Goal: Information Seeking & Learning: Learn about a topic

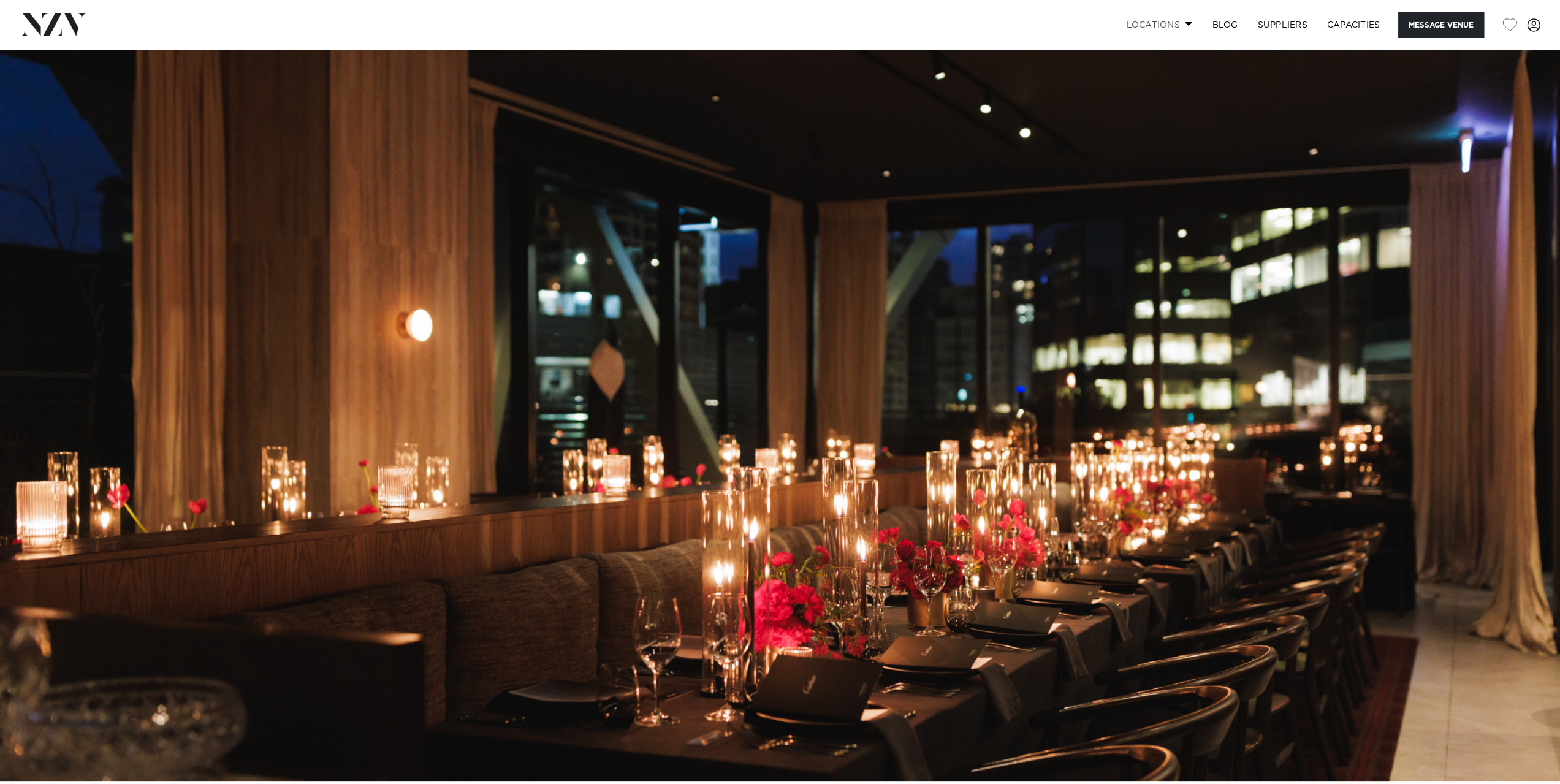
click at [1178, 29] on link "Locations" at bounding box center [1159, 25] width 86 height 26
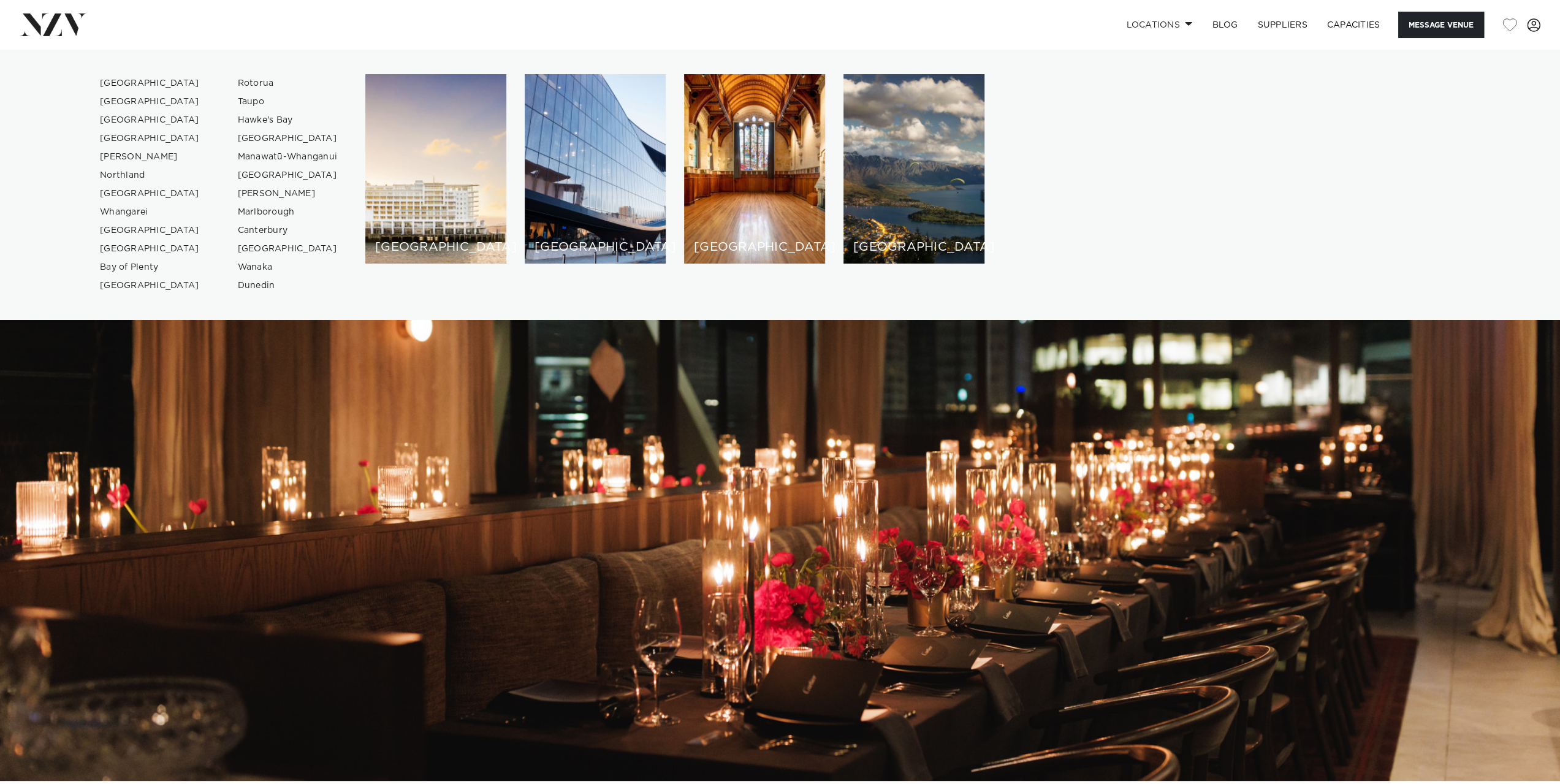
click at [384, 216] on div "[GEOGRAPHIC_DATA]" at bounding box center [436, 169] width 141 height 189
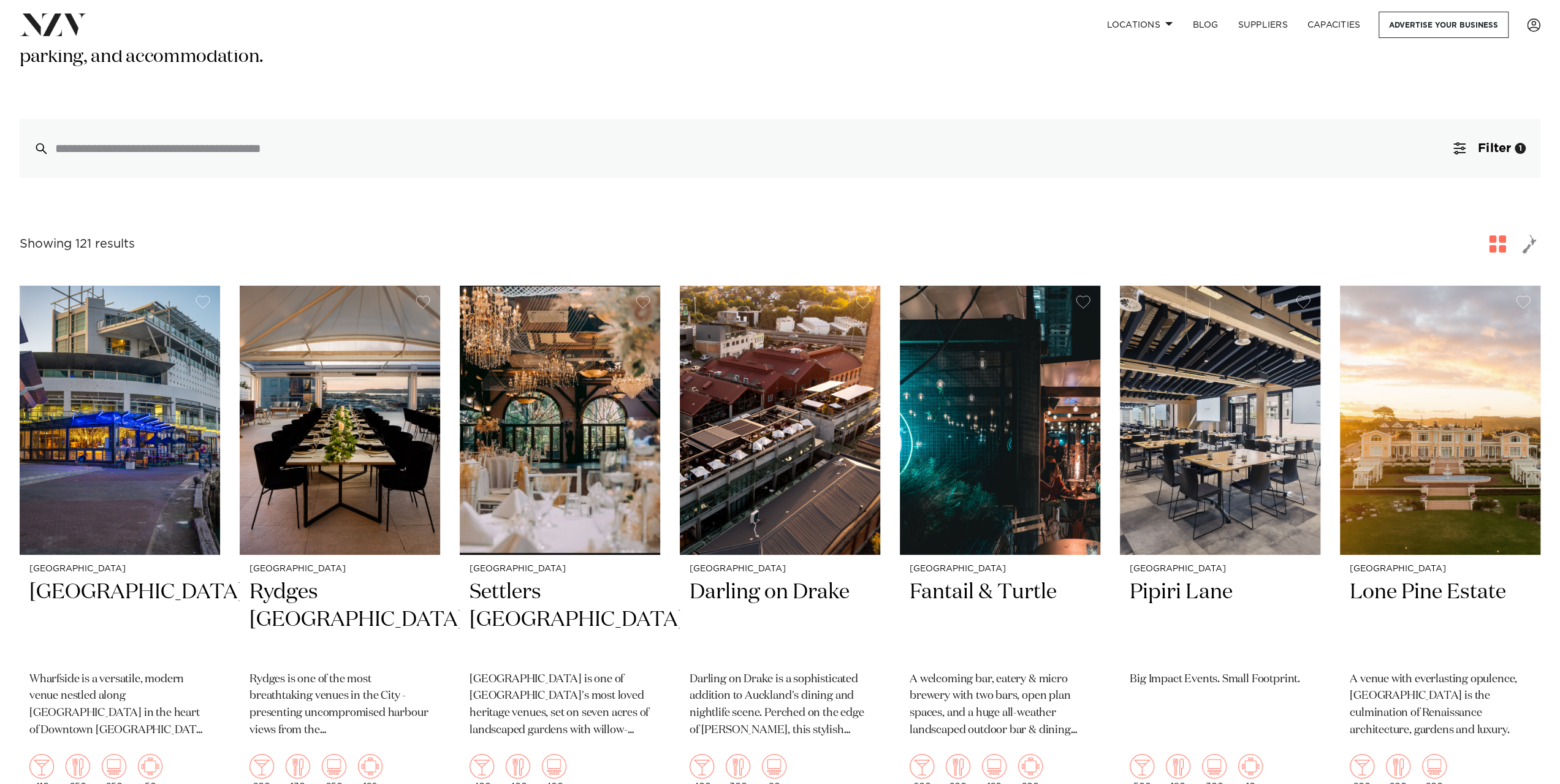
scroll to position [245, 0]
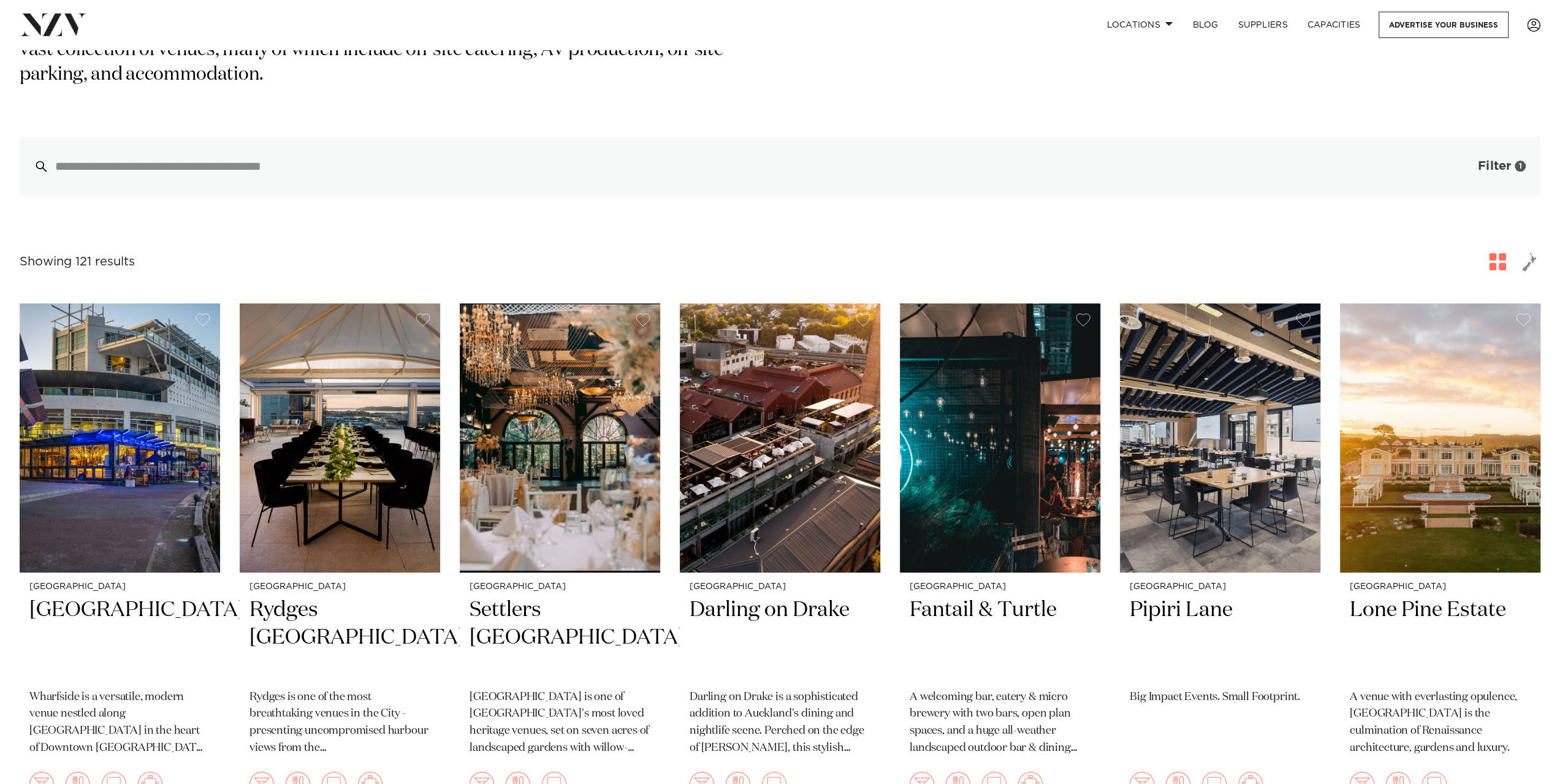
click at [1474, 151] on button "Filter 1" at bounding box center [1489, 166] width 102 height 59
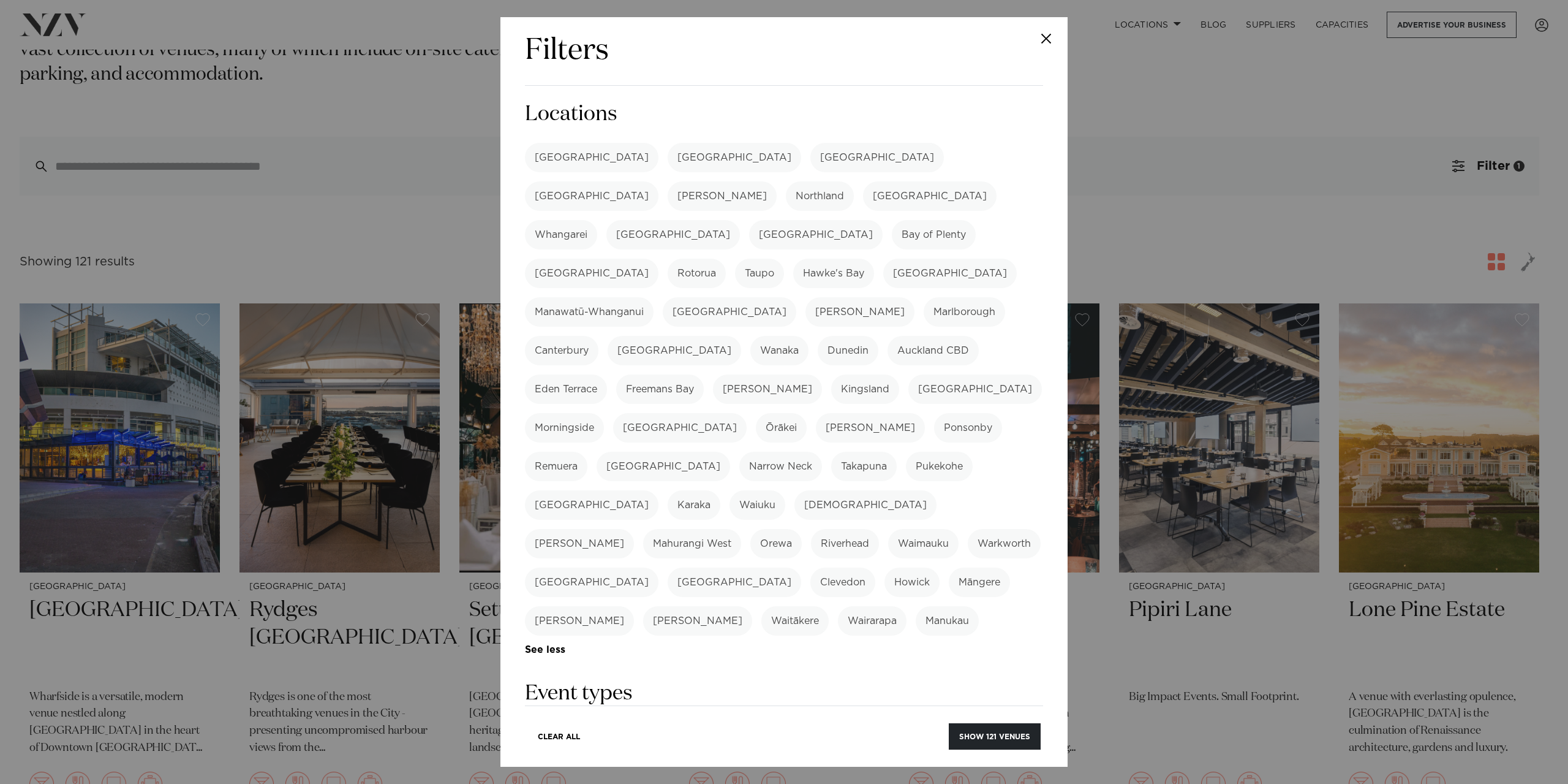
click at [570, 722] on label "Wedding" at bounding box center [557, 737] width 64 height 29
click at [1016, 731] on button "Show 95 venues" at bounding box center [995, 736] width 91 height 26
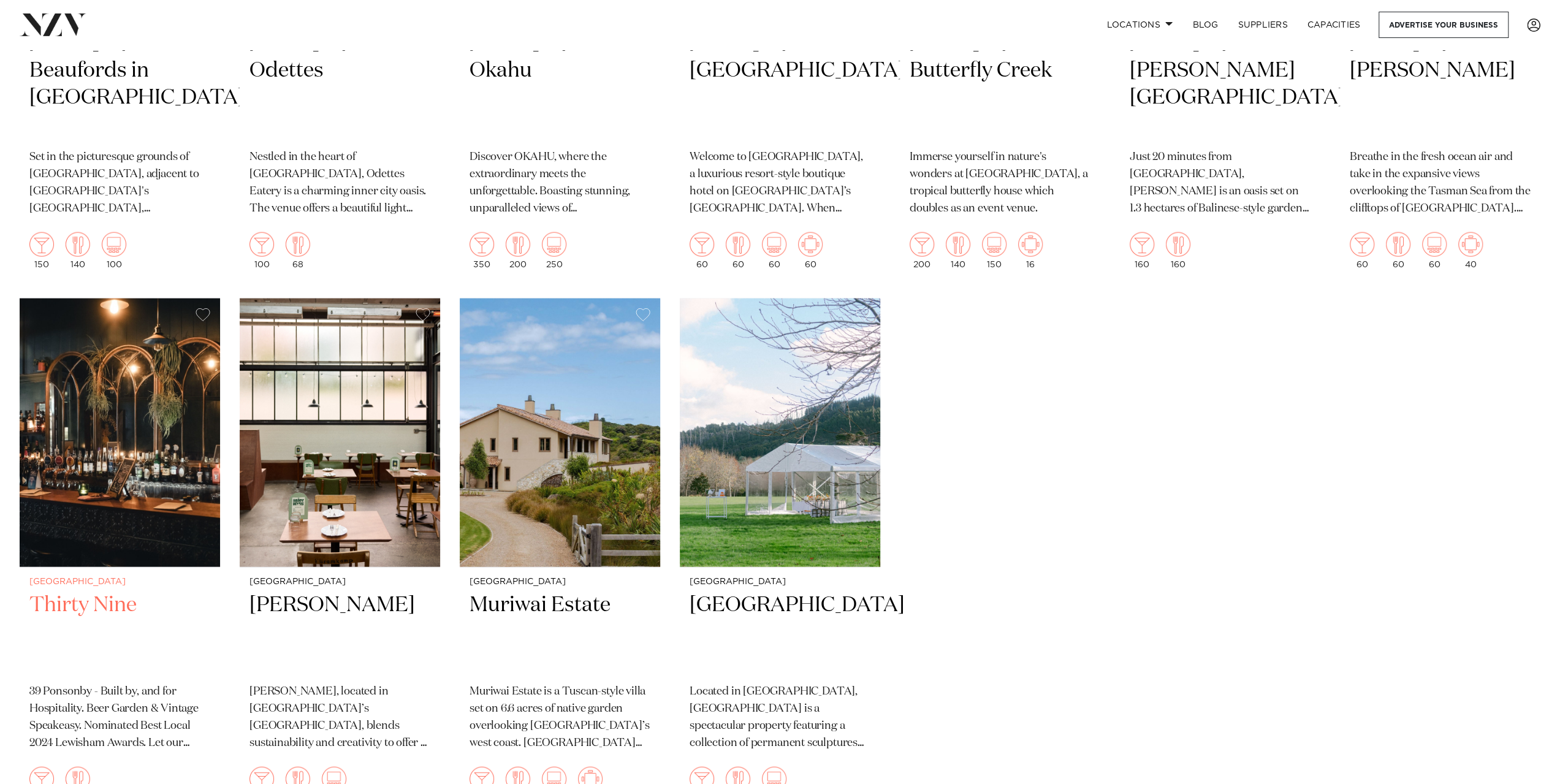
scroll to position [7292, 0]
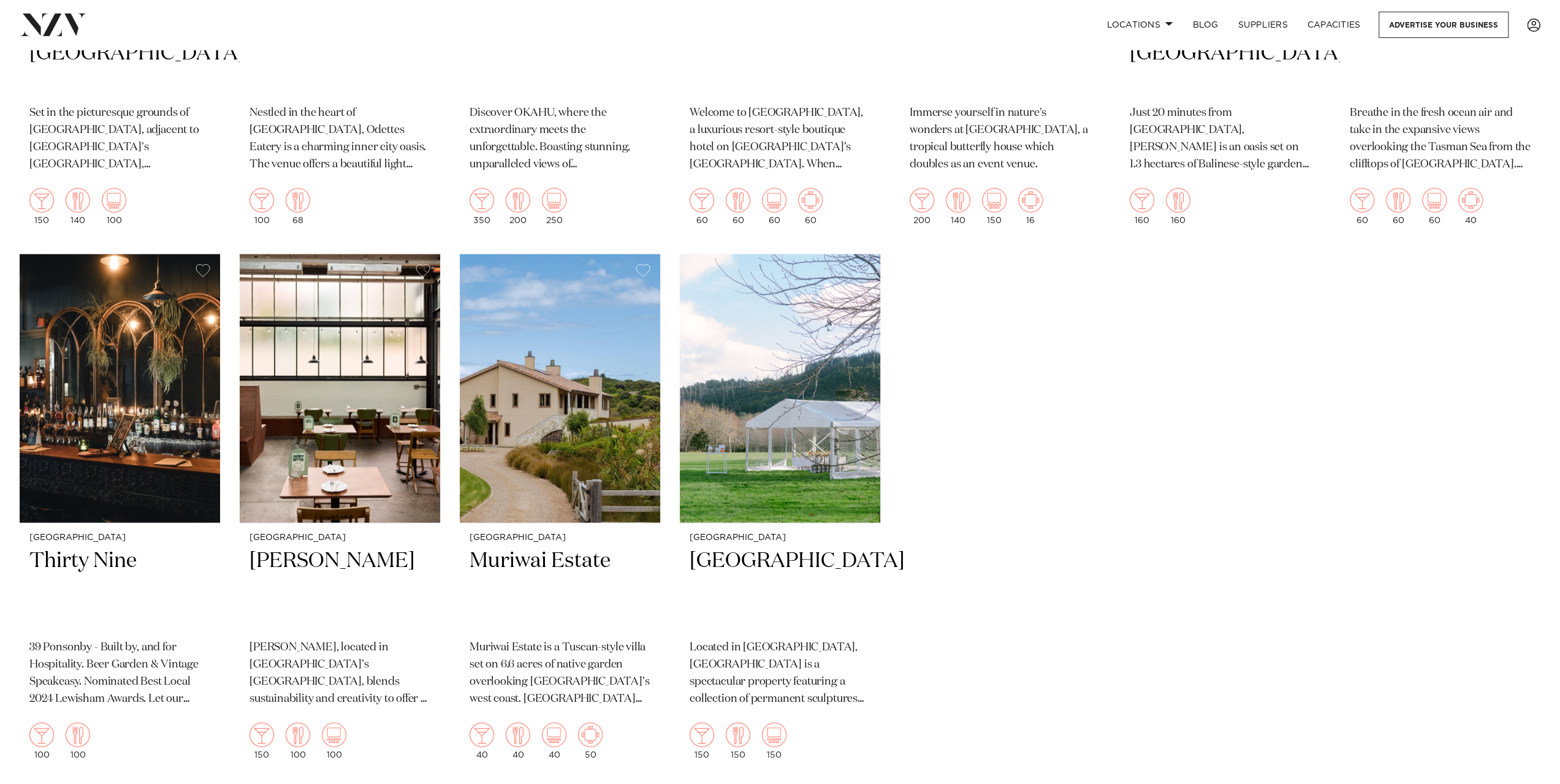
drag, startPoint x: 894, startPoint y: 434, endPoint x: 906, endPoint y: 427, distance: 13.9
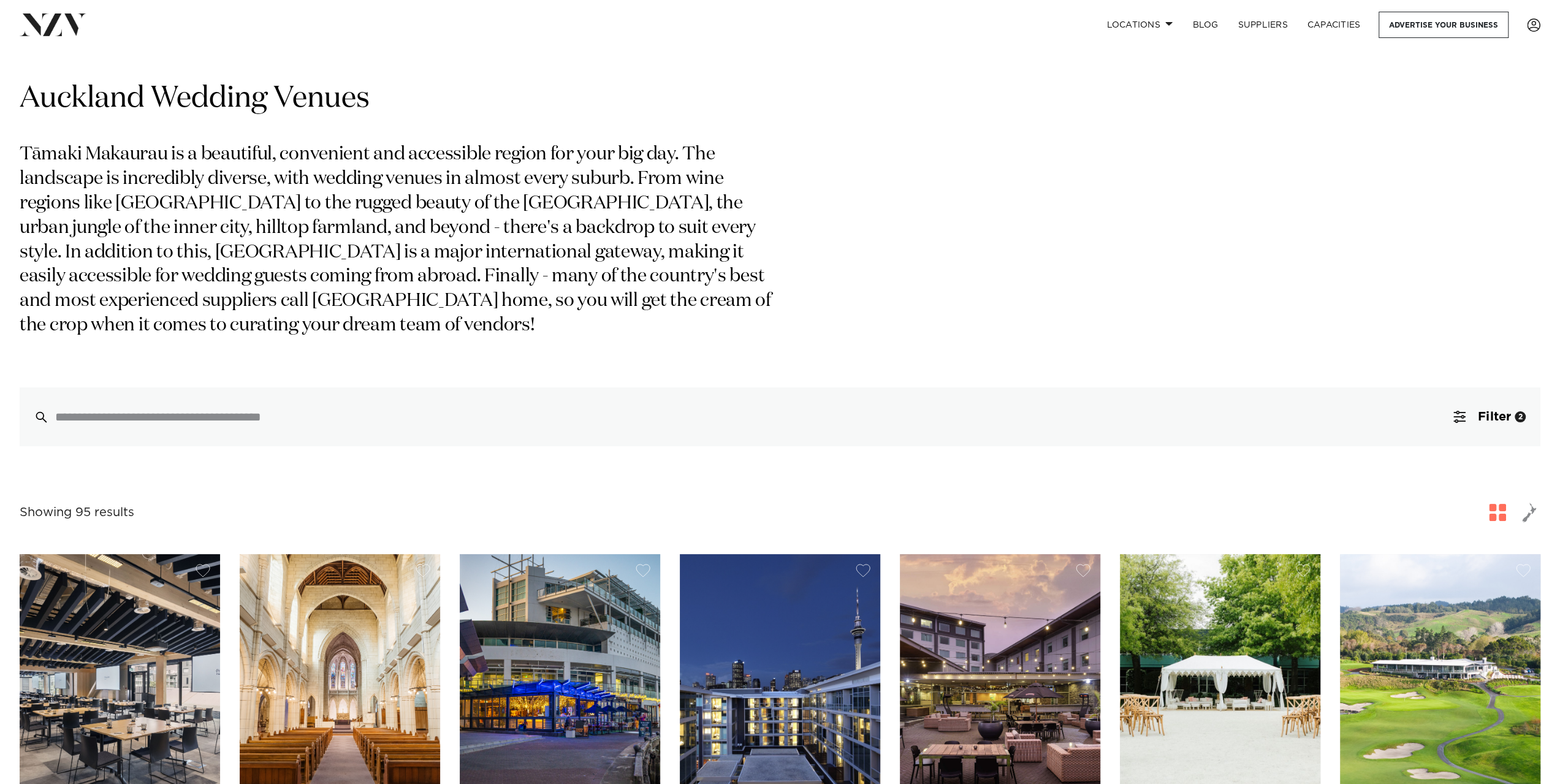
scroll to position [0, 0]
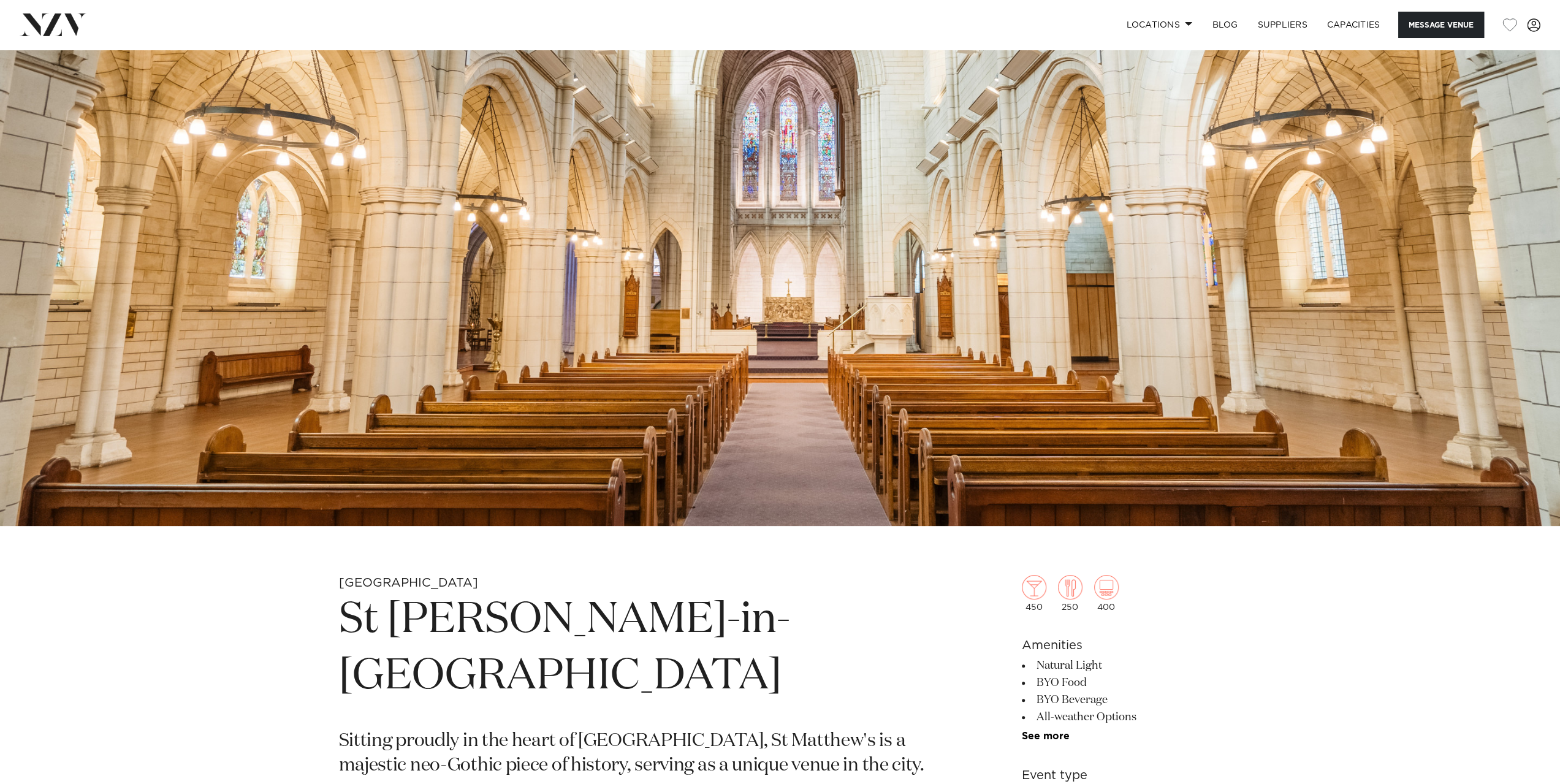
scroll to position [184, 0]
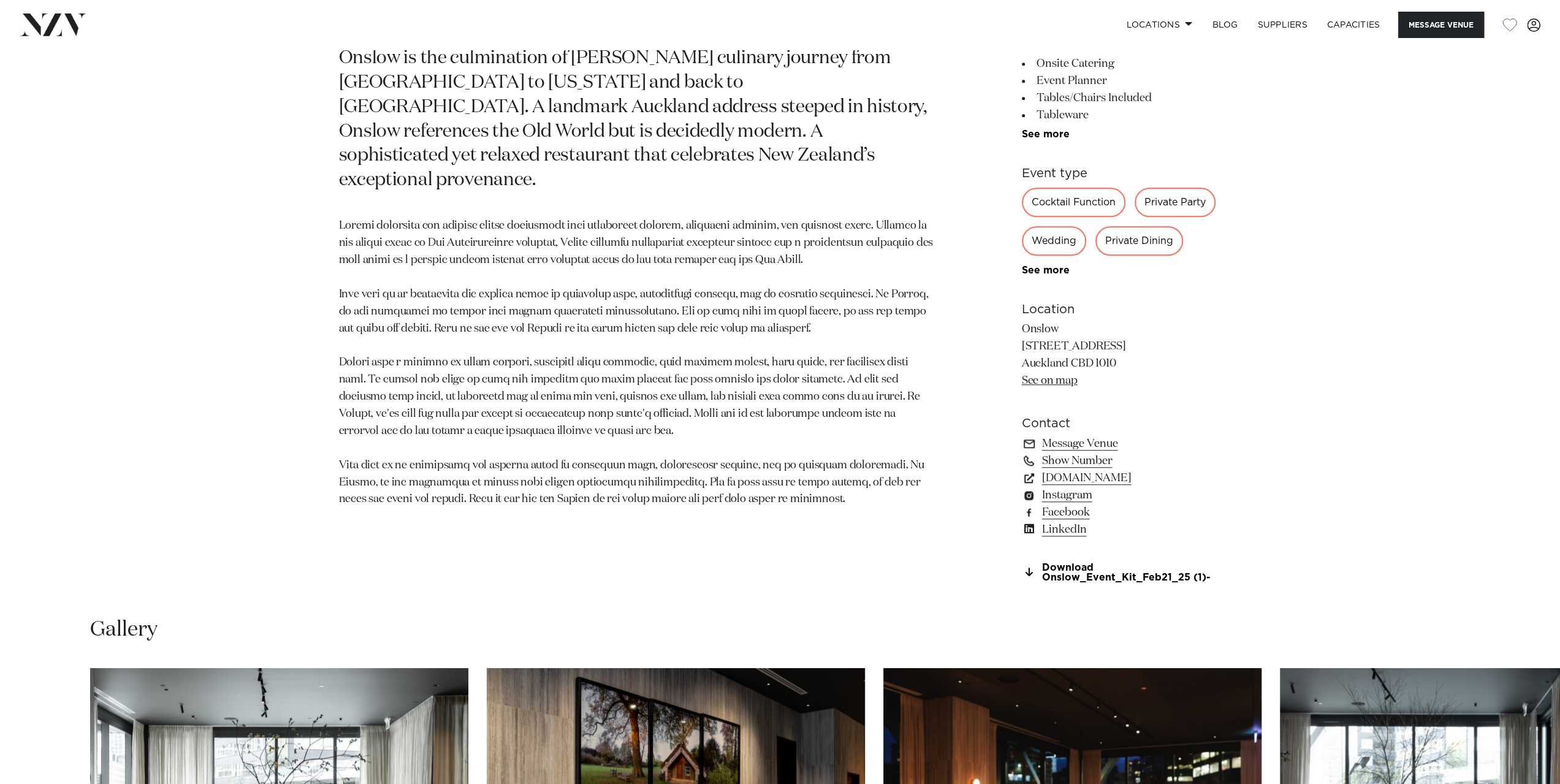
scroll to position [920, 0]
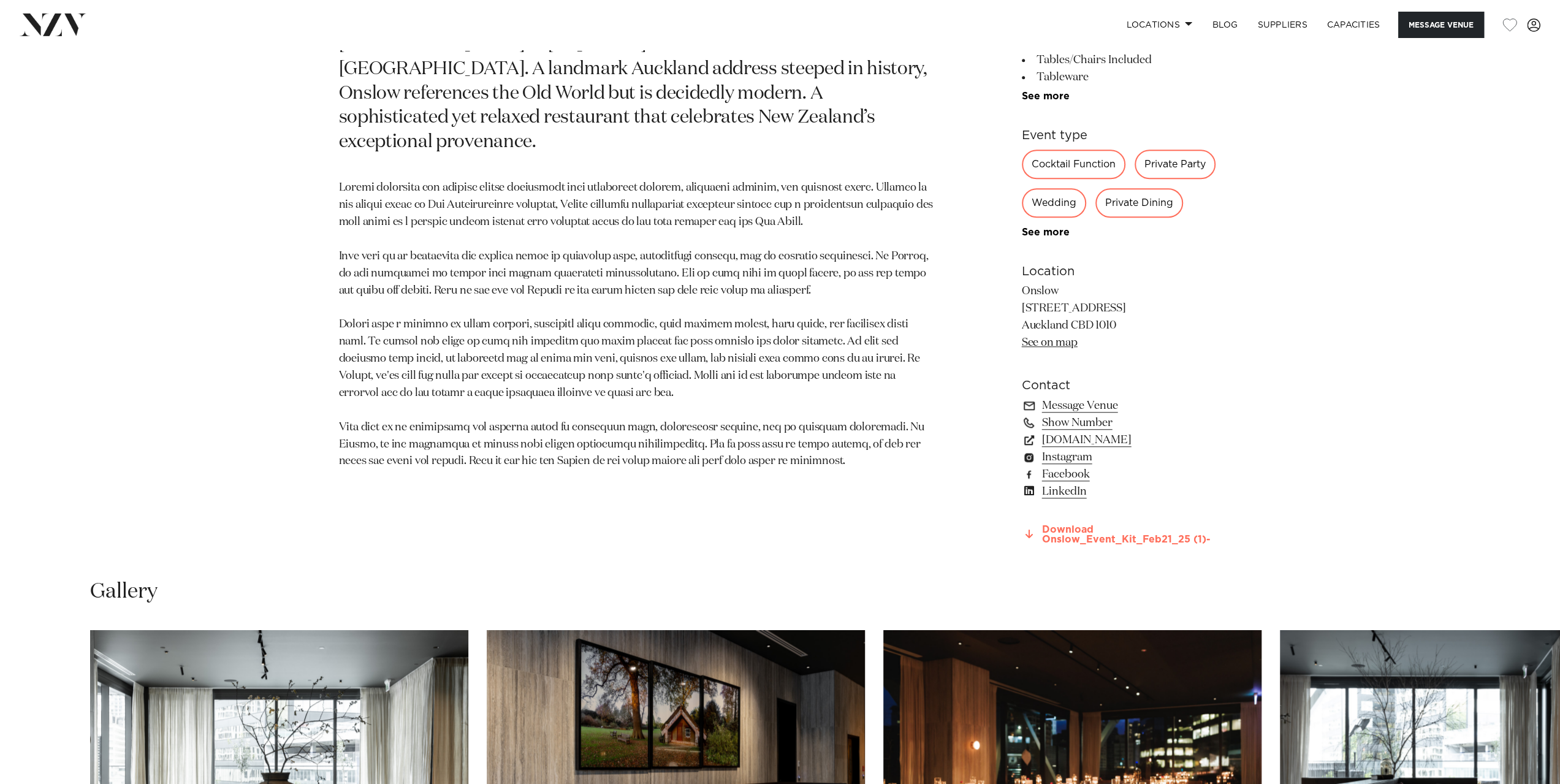
click at [1061, 535] on link "Download Onslow_Event_Kit_Feb21_25 (1)-" at bounding box center [1122, 535] width 200 height 21
